Goal: Transaction & Acquisition: Purchase product/service

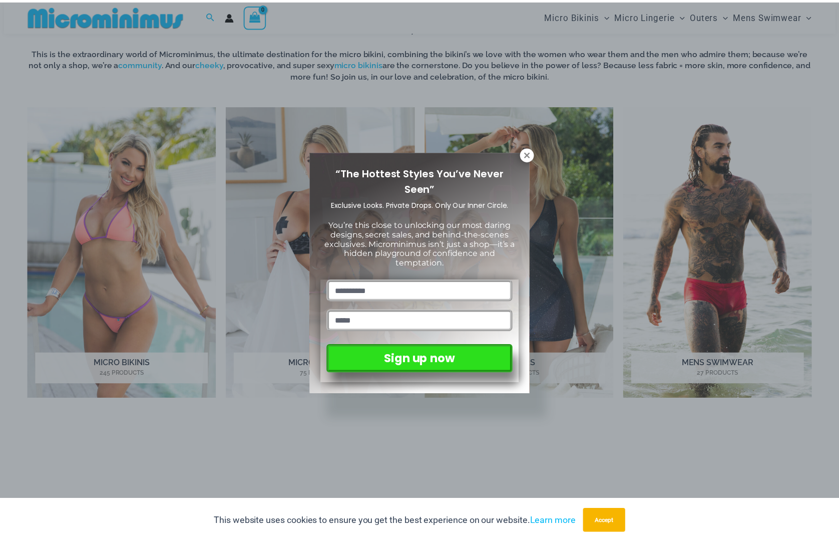
scroll to position [792, 0]
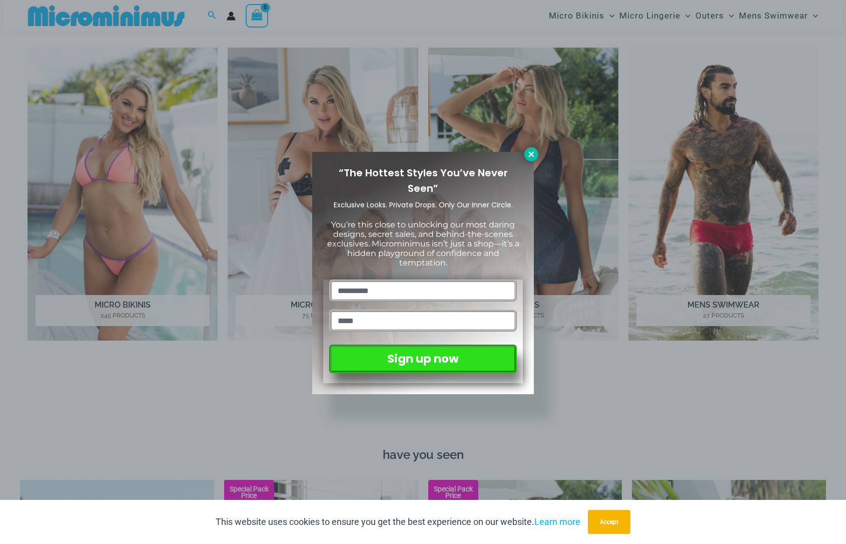
click at [529, 159] on button at bounding box center [532, 154] width 14 height 14
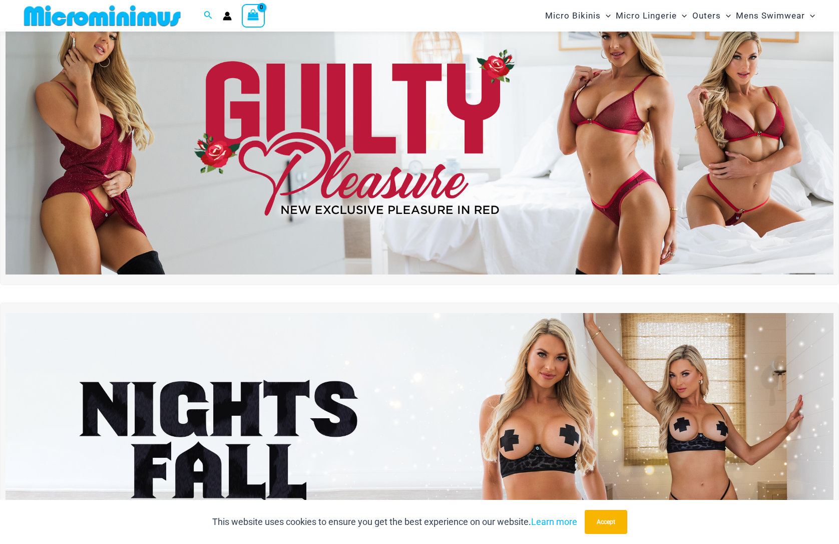
scroll to position [0, 0]
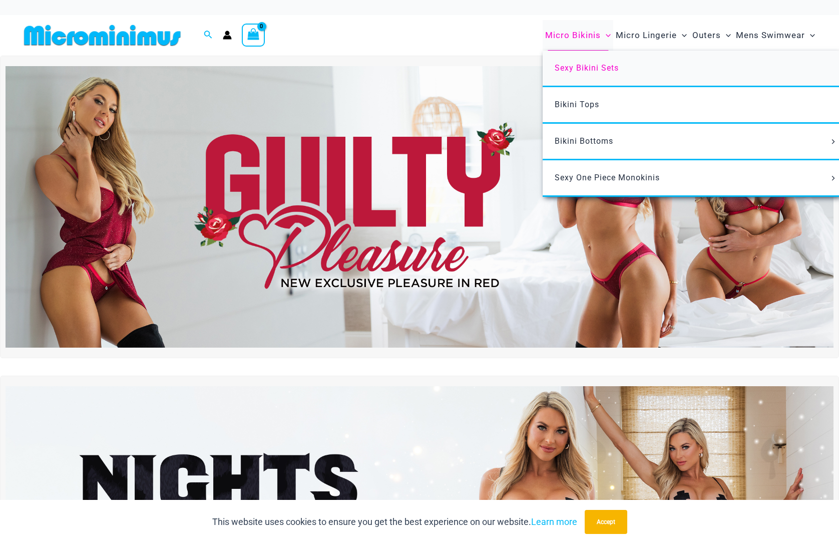
click at [591, 64] on span "Sexy Bikini Sets" at bounding box center [587, 68] width 64 height 10
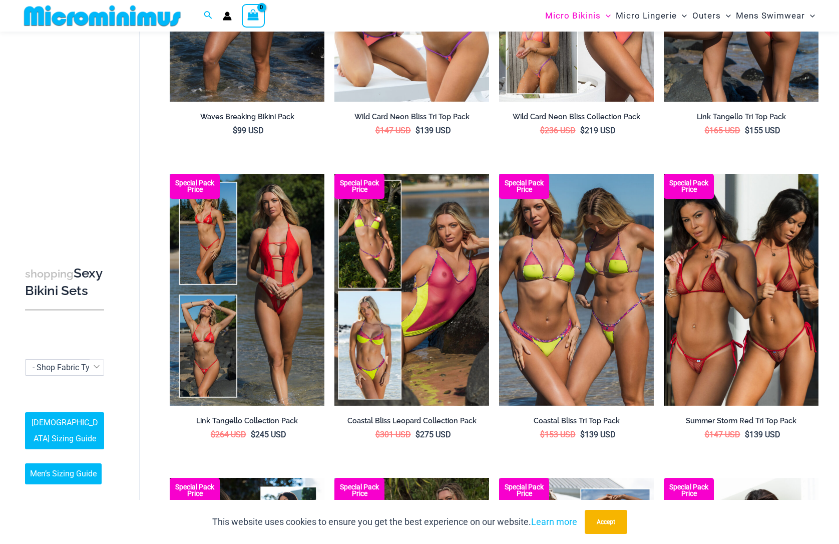
scroll to position [142, 0]
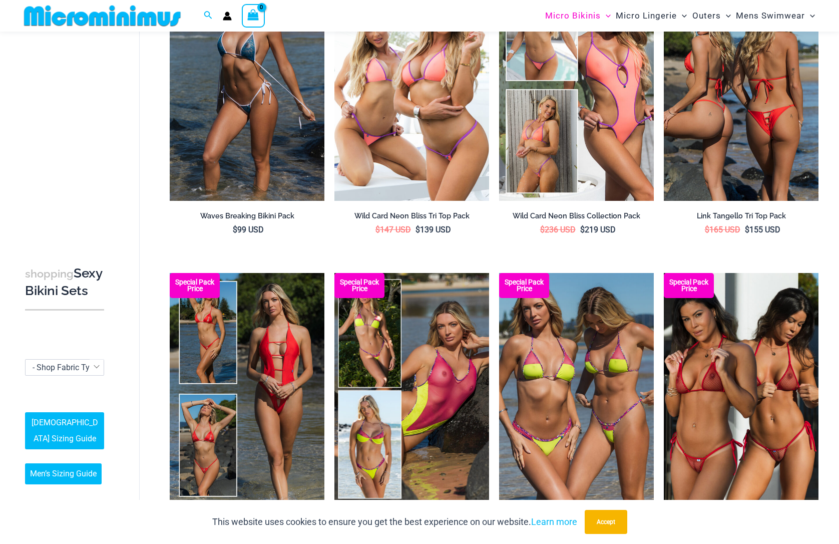
click at [756, 122] on img at bounding box center [741, 84] width 155 height 232
